Goal: Task Accomplishment & Management: Manage account settings

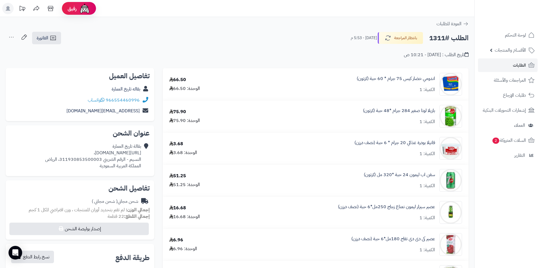
scroll to position [369, 0]
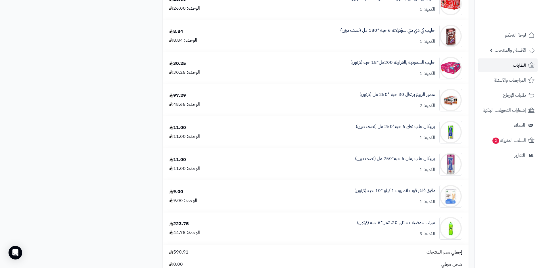
click at [506, 67] on link "الطلبات" at bounding box center [508, 65] width 60 height 14
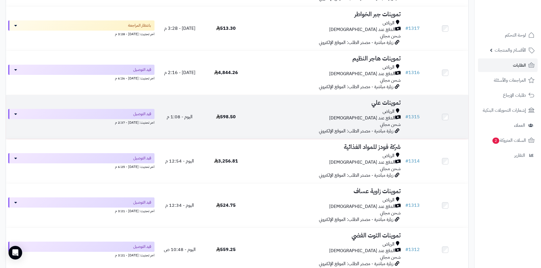
scroll to position [170, 0]
click at [281, 114] on div "الدفع عند [DEMOGRAPHIC_DATA]" at bounding box center [325, 117] width 149 height 7
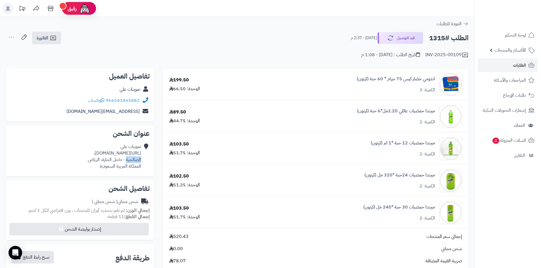
drag, startPoint x: 141, startPoint y: 159, endPoint x: 125, endPoint y: 159, distance: 15.9
click at [125, 159] on div "تموينات علي https://maps.app.goo.gl/UH6snVPcK4K8Aprx7، الصالحية - داخل الحارة، …" at bounding box center [79, 156] width 139 height 30
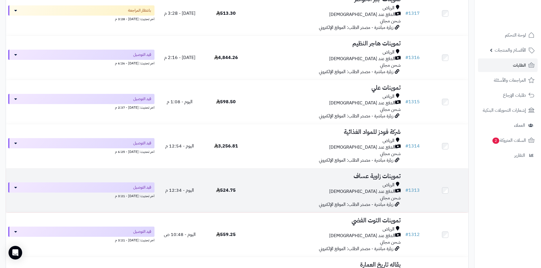
scroll to position [227, 0]
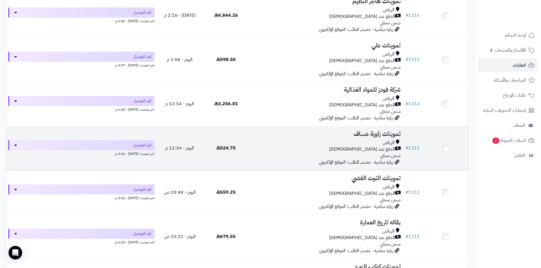
click at [304, 153] on div "الرياض الدفع عند الاستلام شحن مجاني" at bounding box center [325, 150] width 149 height 20
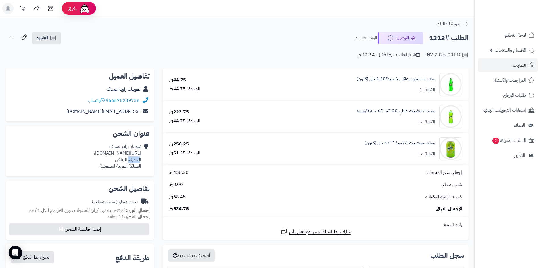
drag, startPoint x: 140, startPoint y: 159, endPoint x: 127, endPoint y: 159, distance: 12.8
click at [127, 159] on div "تموينات زاية عساف [URL][DOMAIN_NAME]، الحمراء، [PERSON_NAME] العربية السعودية" at bounding box center [117, 157] width 47 height 26
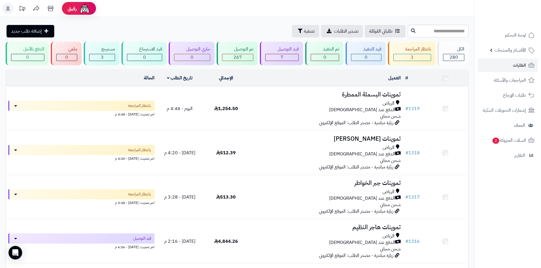
scroll to position [227, 0]
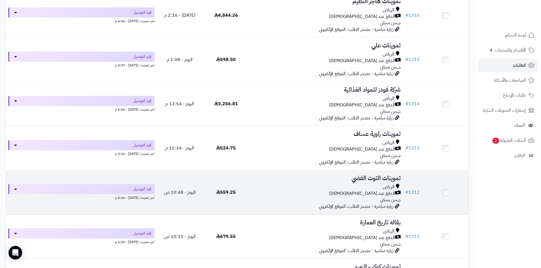
click at [265, 184] on div "الرياض" at bounding box center [325, 187] width 149 height 7
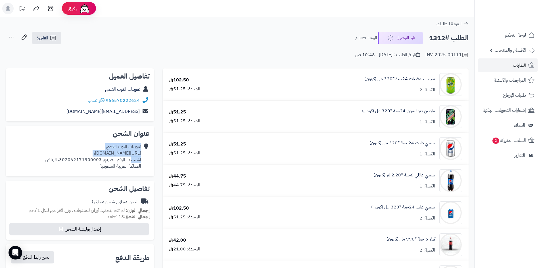
drag, startPoint x: 142, startPoint y: 159, endPoint x: 130, endPoint y: 159, distance: 12.2
click at [130, 159] on div "تموينات التوت الفضي https://maps.app.goo.gl/EzPhDamhQ7cNwtgSA، اشبيليه . الرقم …" at bounding box center [79, 156] width 139 height 30
click at [146, 157] on icon at bounding box center [145, 157] width 6 height 26
drag, startPoint x: 141, startPoint y: 159, endPoint x: 130, endPoint y: 159, distance: 11.1
click at [130, 159] on div "تموينات التوت الفضي https://maps.app.goo.gl/EzPhDamhQ7cNwtgSA، اشبيليه . الرقم …" at bounding box center [93, 157] width 96 height 26
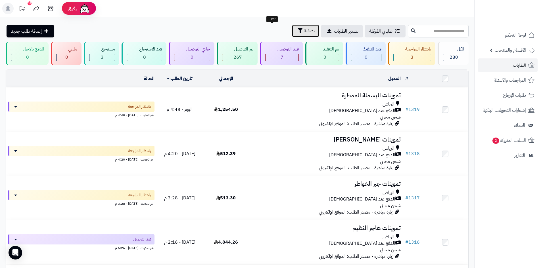
drag, startPoint x: 275, startPoint y: 33, endPoint x: 272, endPoint y: 39, distance: 7.4
click at [304, 33] on span "تصفية" at bounding box center [309, 31] width 11 height 7
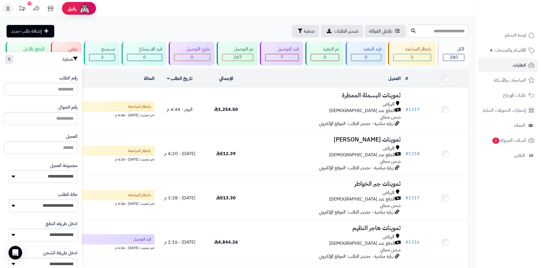
click at [68, 175] on select "**********" at bounding box center [43, 176] width 69 height 13
select select "*"
click at [9, 170] on select "**********" at bounding box center [43, 176] width 69 height 13
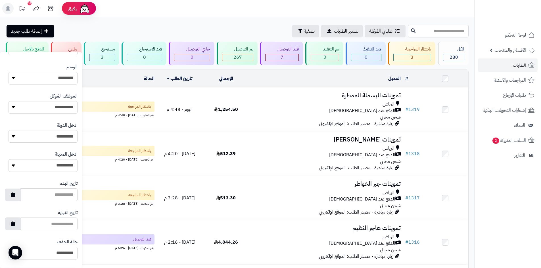
scroll to position [241, 0]
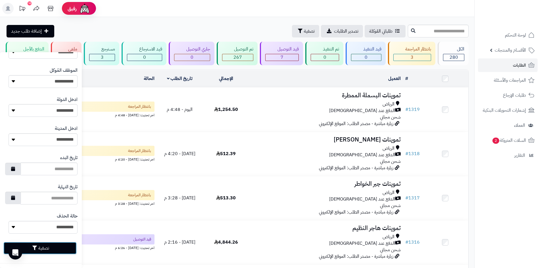
drag, startPoint x: 65, startPoint y: 249, endPoint x: 69, endPoint y: 249, distance: 3.4
click at [65, 249] on button "تصفية" at bounding box center [39, 248] width 73 height 12
